Goal: Information Seeking & Learning: Learn about a topic

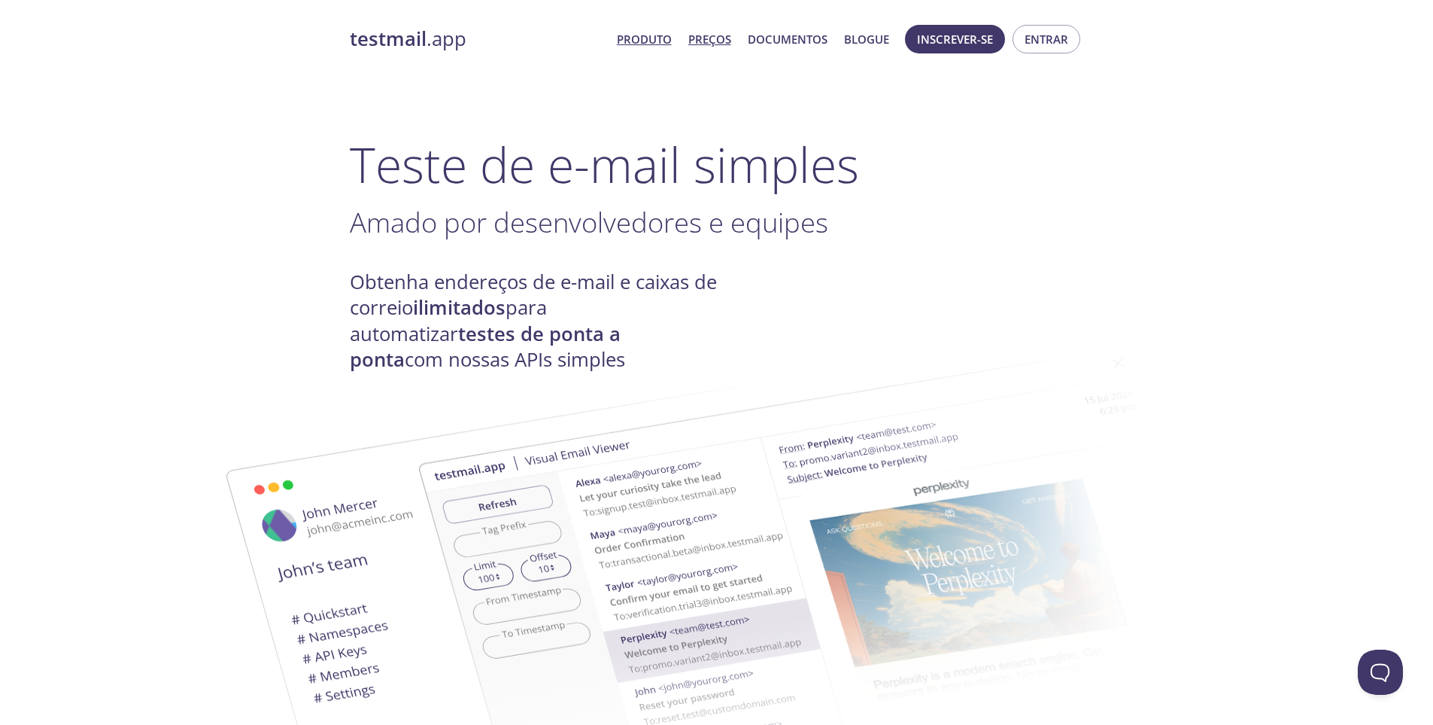
click at [704, 42] on font "Preços" at bounding box center [709, 39] width 43 height 15
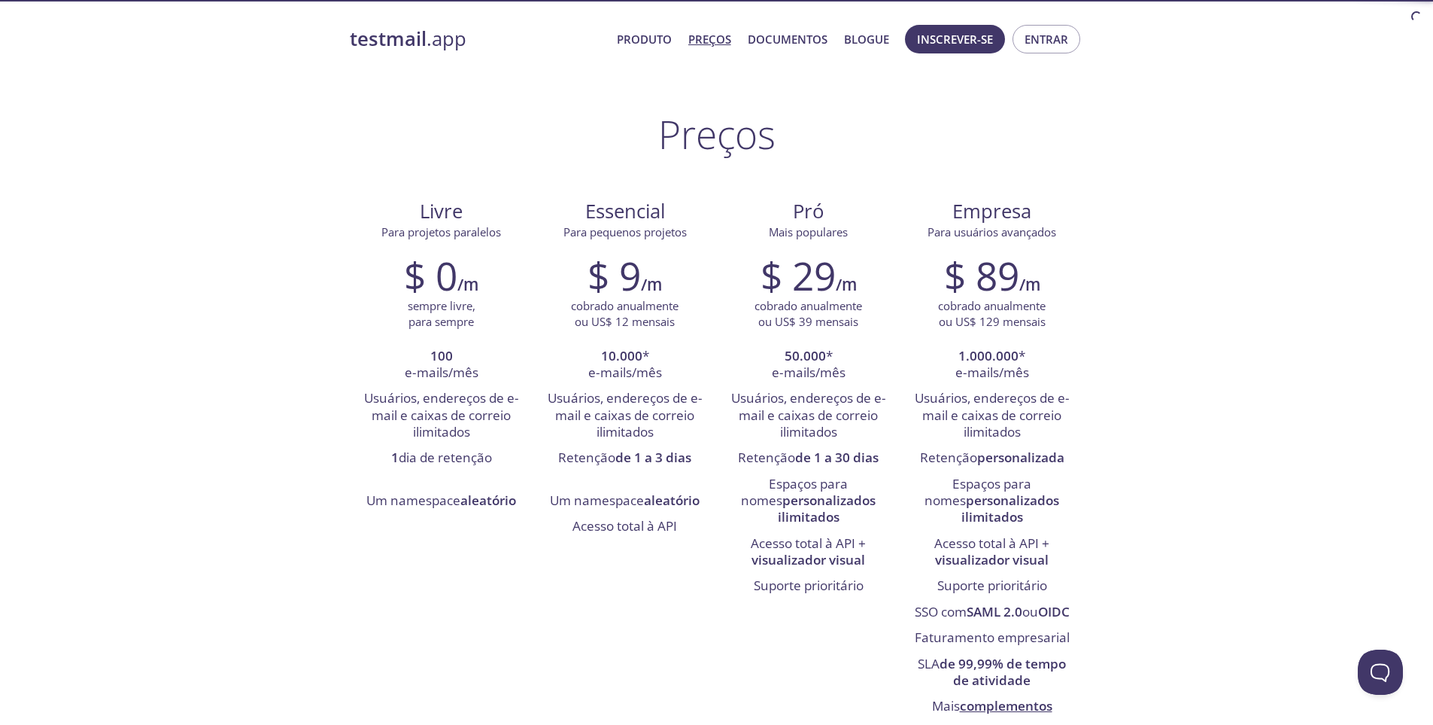
click at [427, 50] on font ".app" at bounding box center [447, 39] width 40 height 26
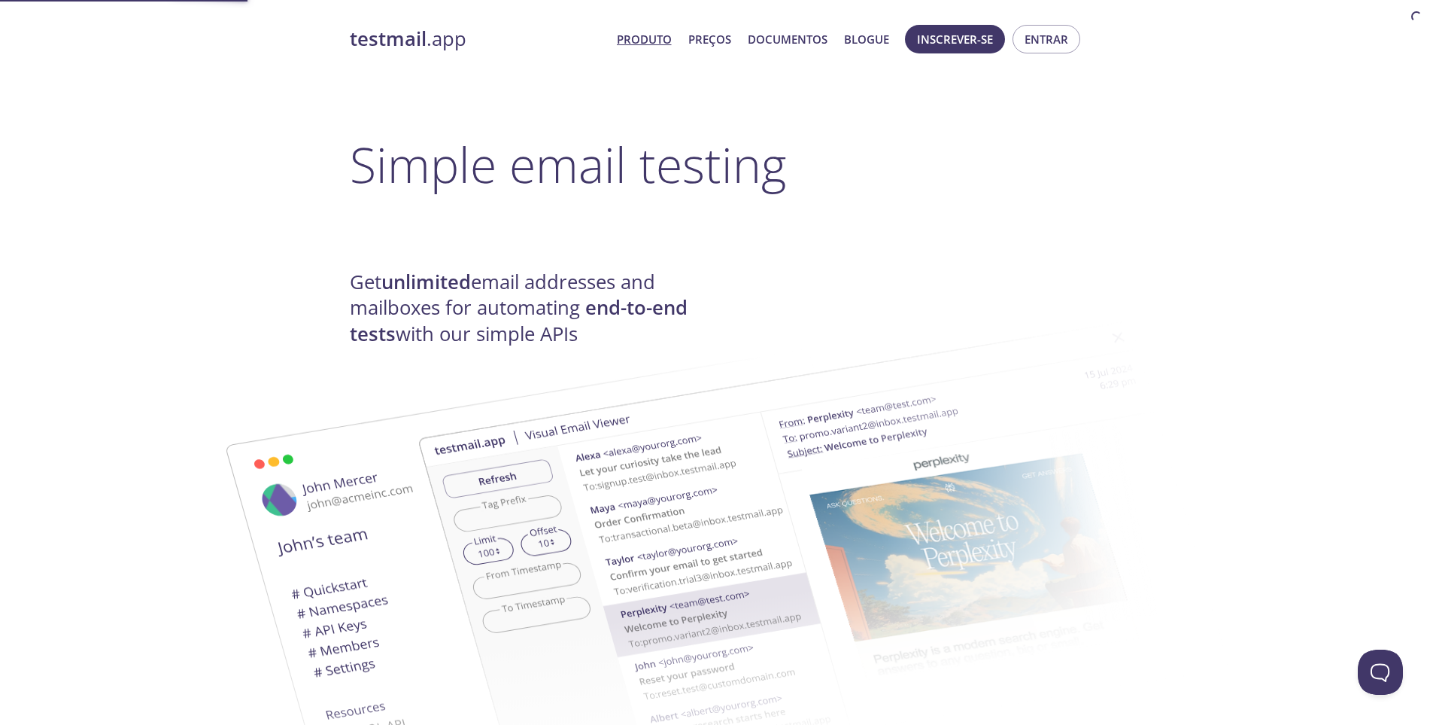
click at [428, 32] on font ".app" at bounding box center [447, 39] width 40 height 26
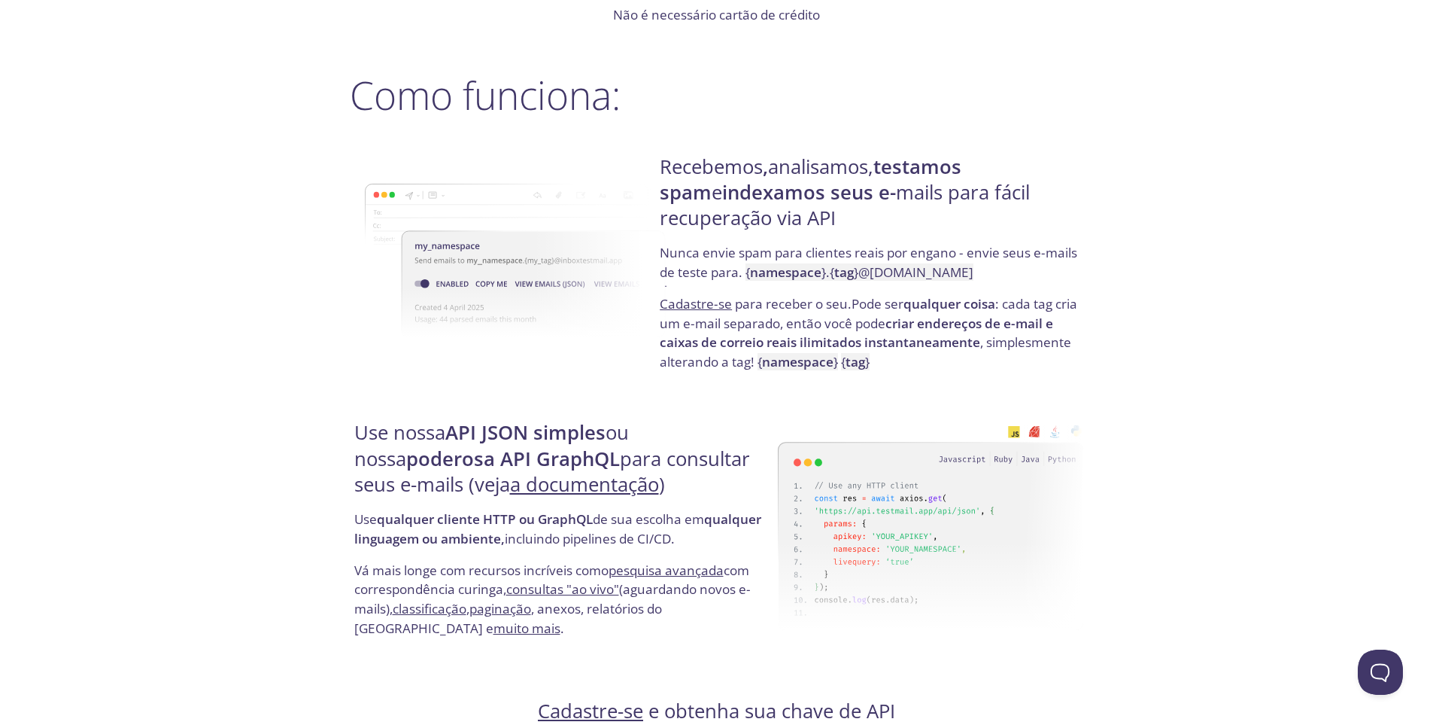
scroll to position [1084, 0]
